Goal: Information Seeking & Learning: Learn about a topic

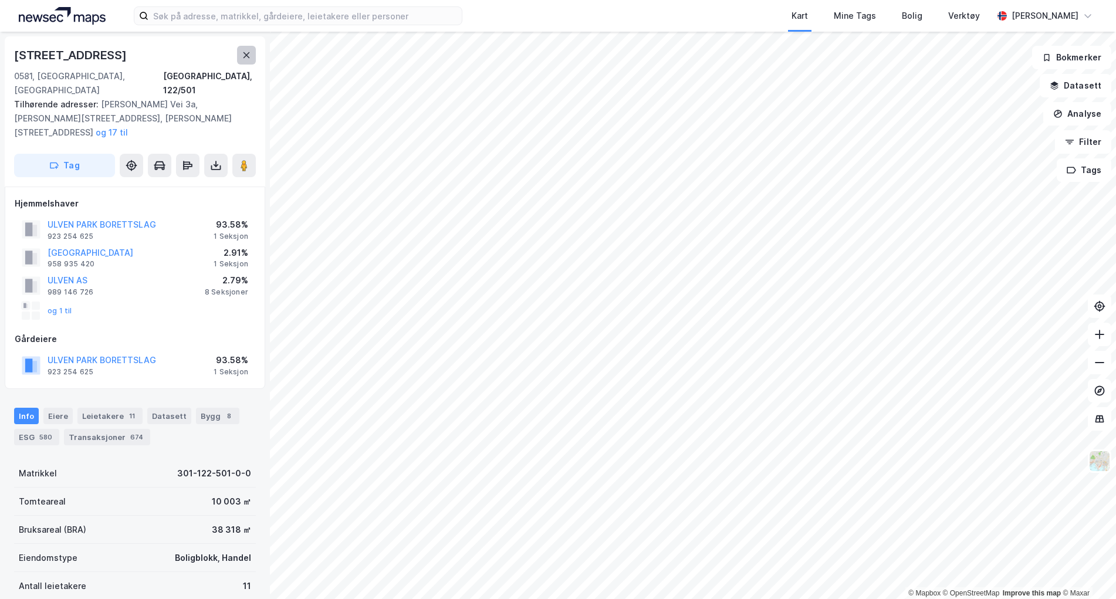
click at [253, 62] on button at bounding box center [246, 55] width 19 height 19
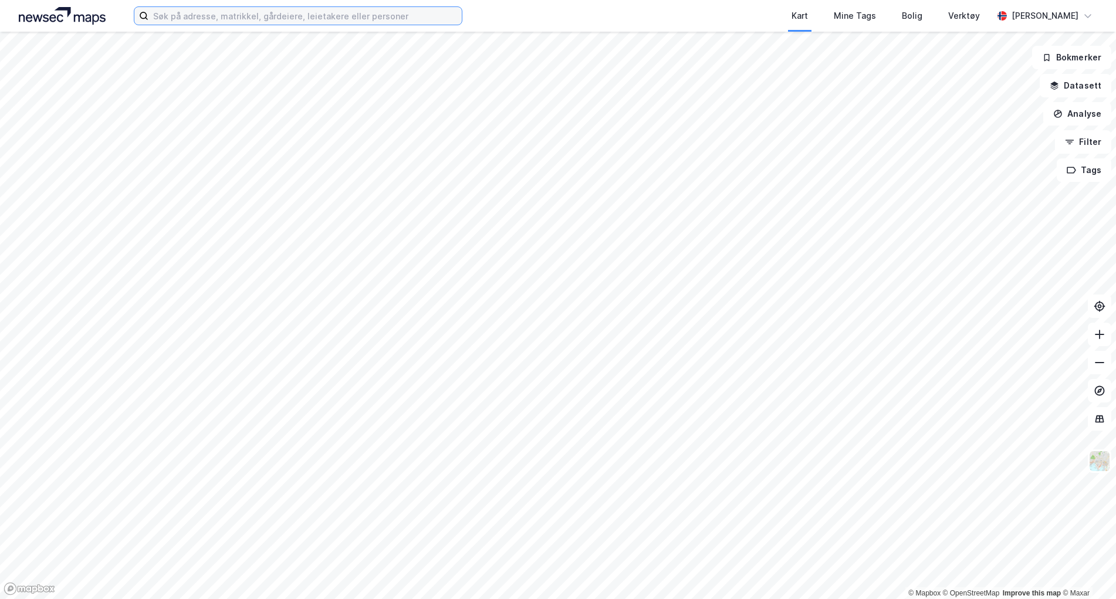
click at [187, 18] on input at bounding box center [304, 16] width 313 height 18
click at [195, 19] on input at bounding box center [304, 16] width 313 height 18
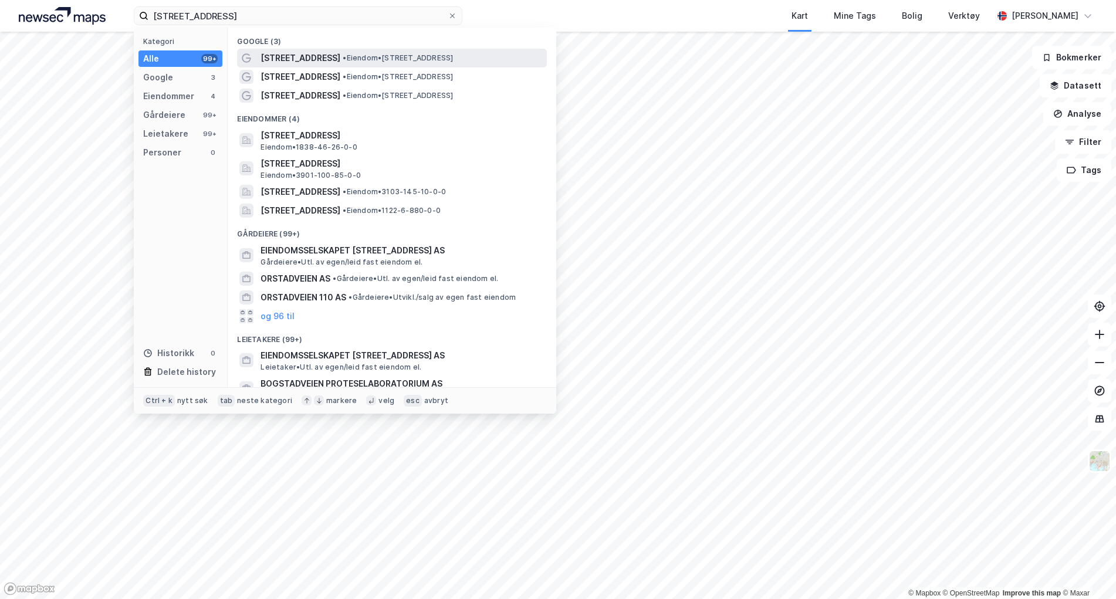
click at [343, 60] on span "• Eiendom • [STREET_ADDRESS]" at bounding box center [398, 57] width 110 height 9
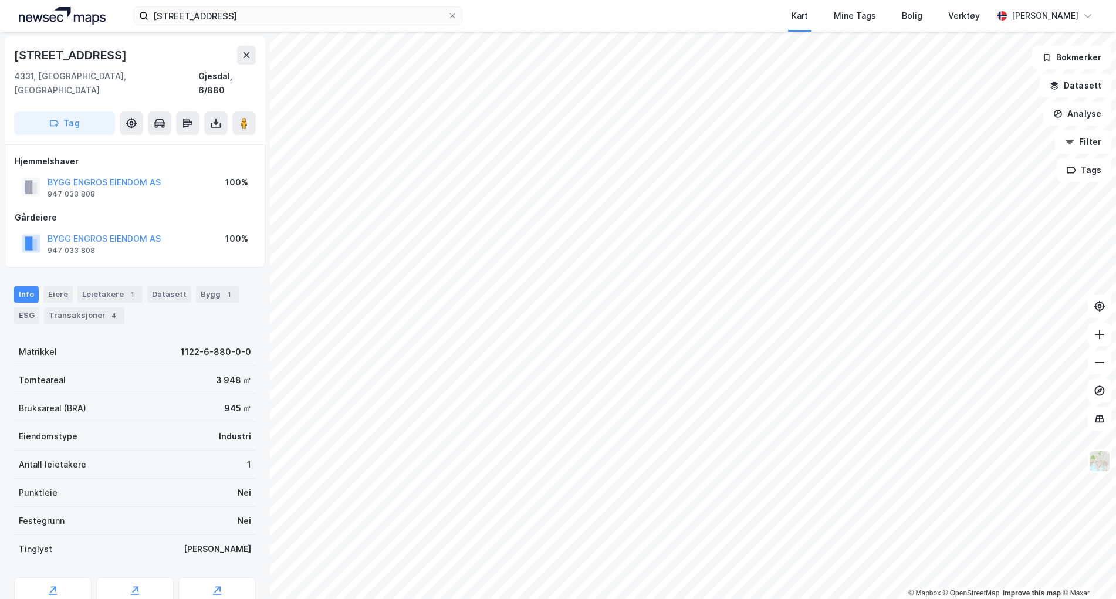
scroll to position [40, 0]
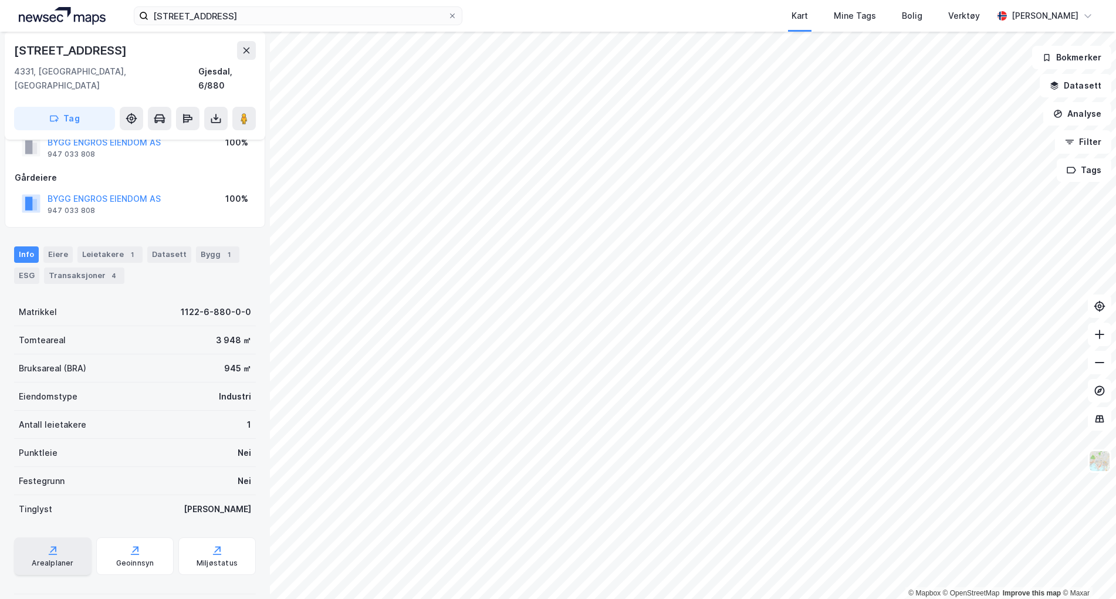
click at [47, 545] on icon at bounding box center [53, 551] width 12 height 12
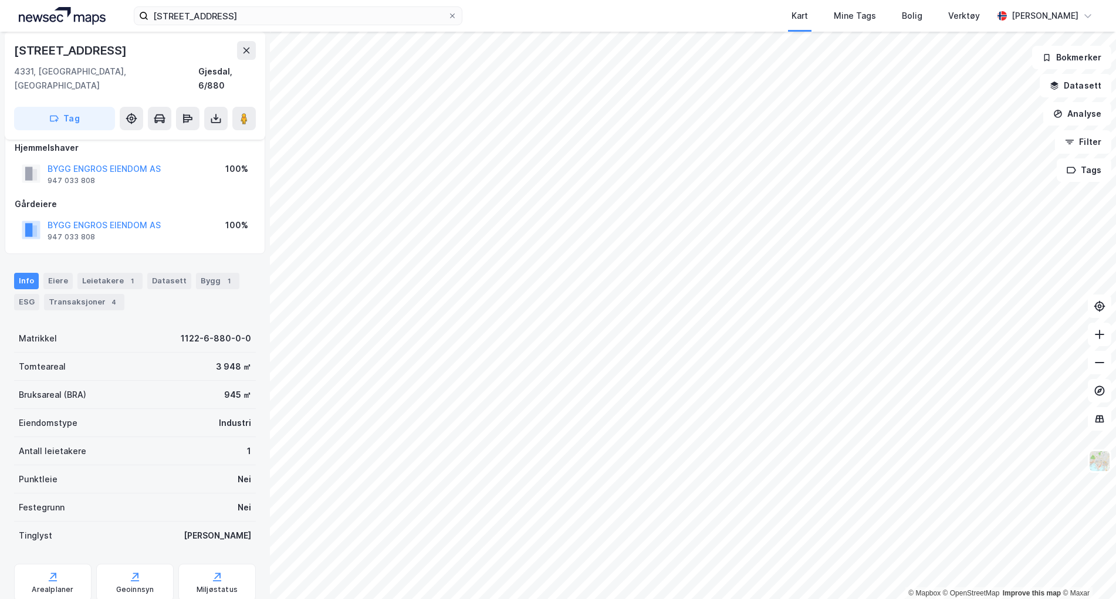
scroll to position [0, 0]
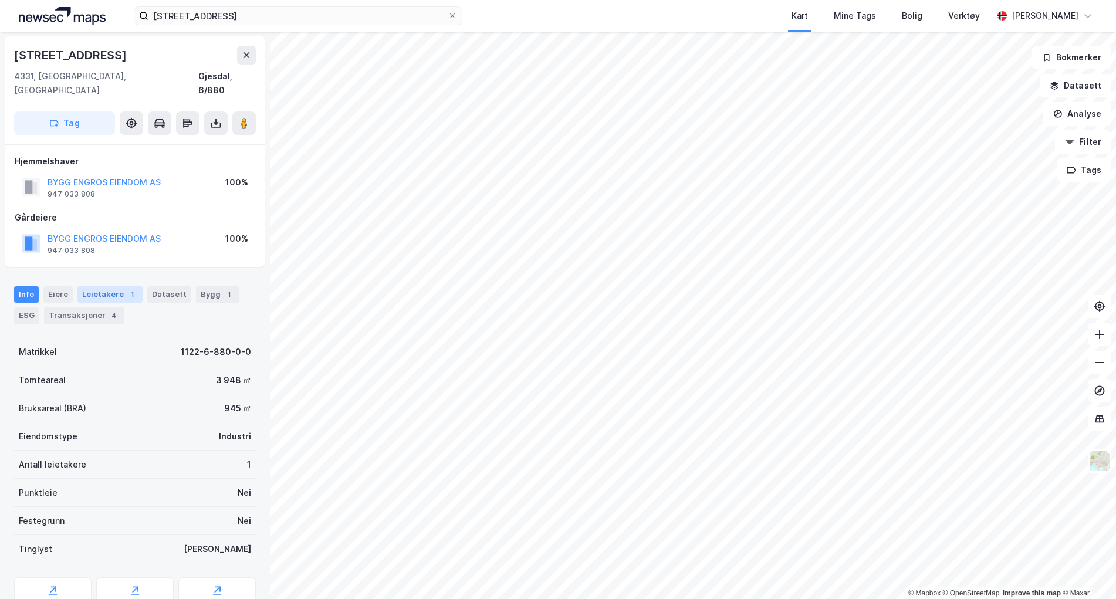
click at [101, 286] on div "Leietakere 1" at bounding box center [109, 294] width 65 height 16
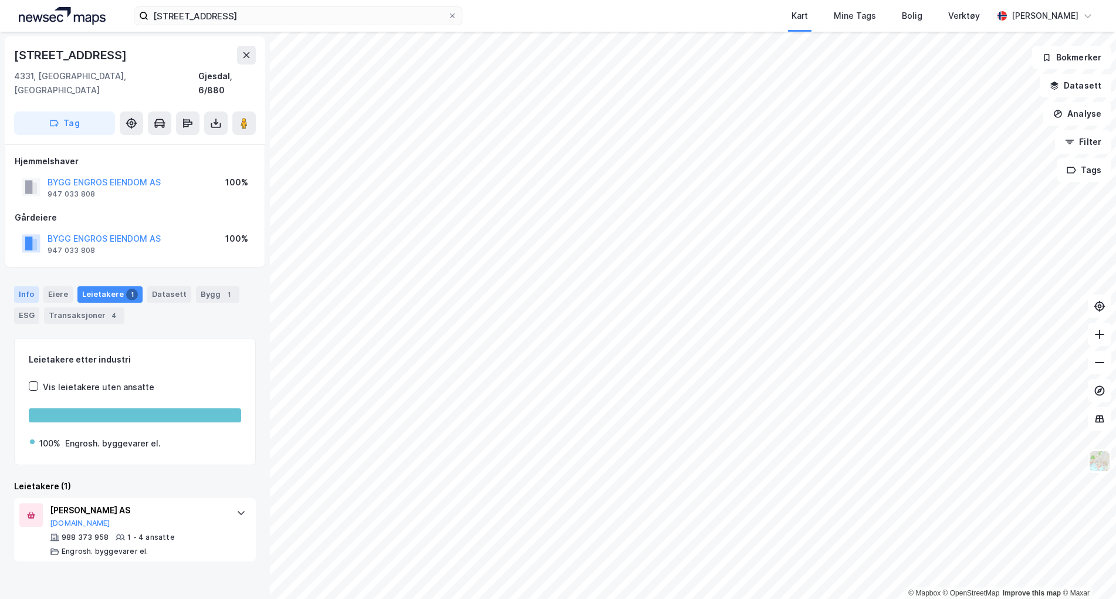
click at [29, 286] on div "Info" at bounding box center [26, 294] width 25 height 16
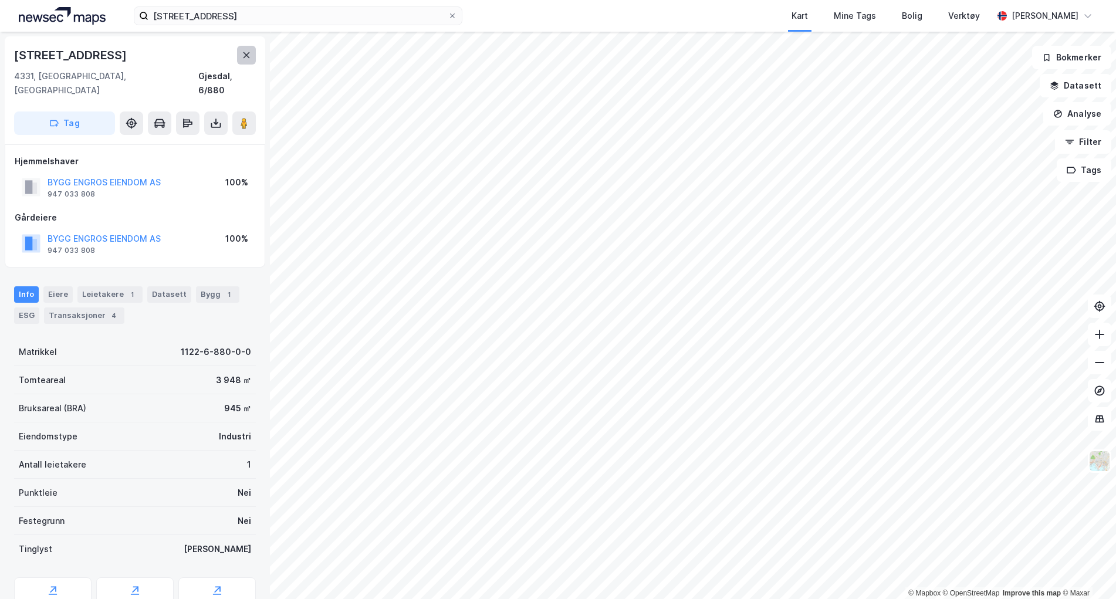
click at [242, 51] on icon at bounding box center [246, 54] width 9 height 9
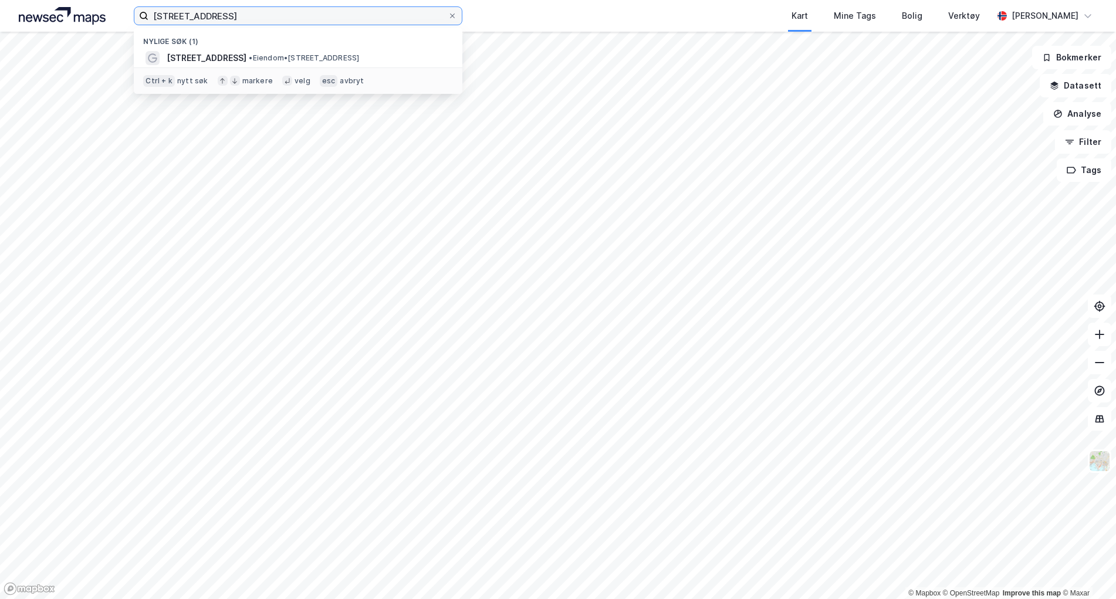
drag, startPoint x: 222, startPoint y: 16, endPoint x: 147, endPoint y: 17, distance: 75.1
click at [147, 17] on label "[STREET_ADDRESS]" at bounding box center [298, 15] width 329 height 19
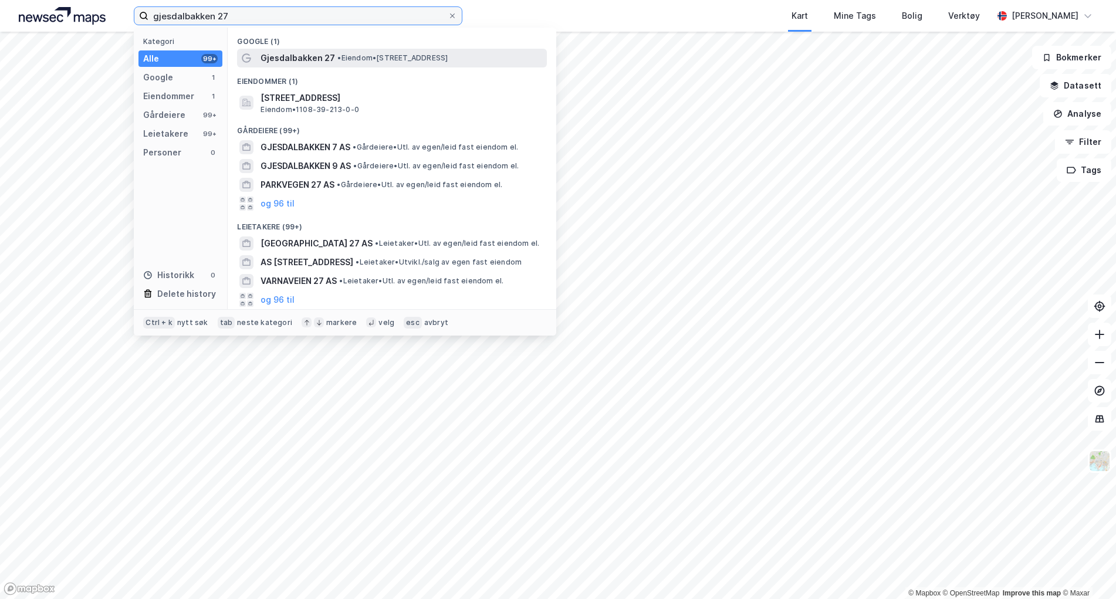
type input "gjesdalbakken 27"
click at [299, 52] on span "Gjesdalbakken 27" at bounding box center [298, 58] width 75 height 14
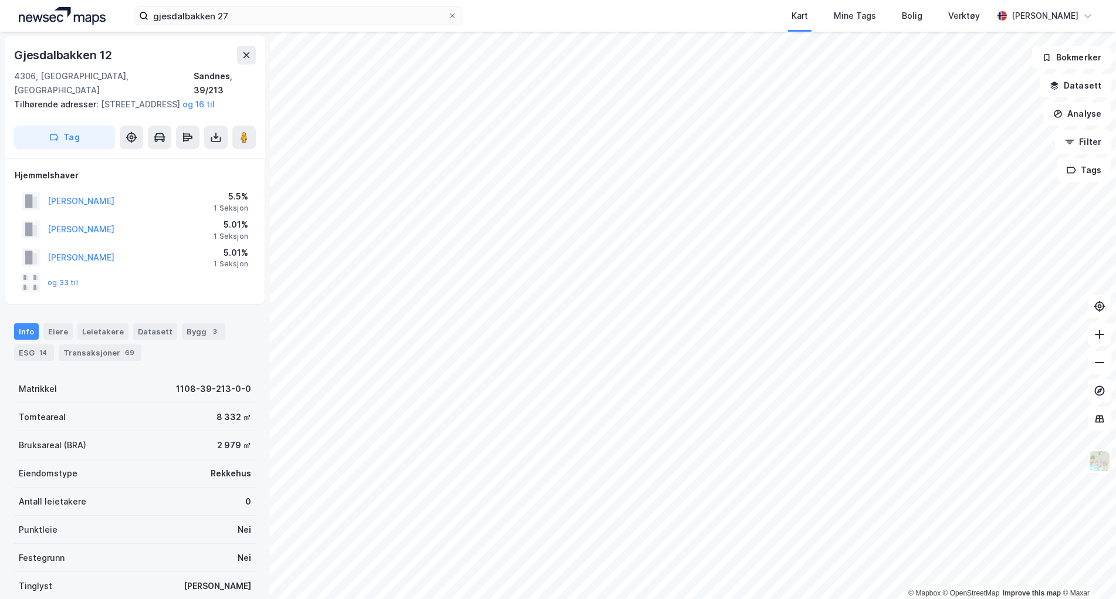
scroll to position [1, 0]
click at [1100, 339] on icon at bounding box center [1099, 334] width 1 height 9
click at [241, 44] on div "[STREET_ADDRESS], [GEOGRAPHIC_DATA] Sandnes, 39/213 Tilhørende adresser: [STREE…" at bounding box center [135, 97] width 261 height 122
click at [244, 52] on icon at bounding box center [247, 55] width 6 height 6
